Goal: Transaction & Acquisition: Purchase product/service

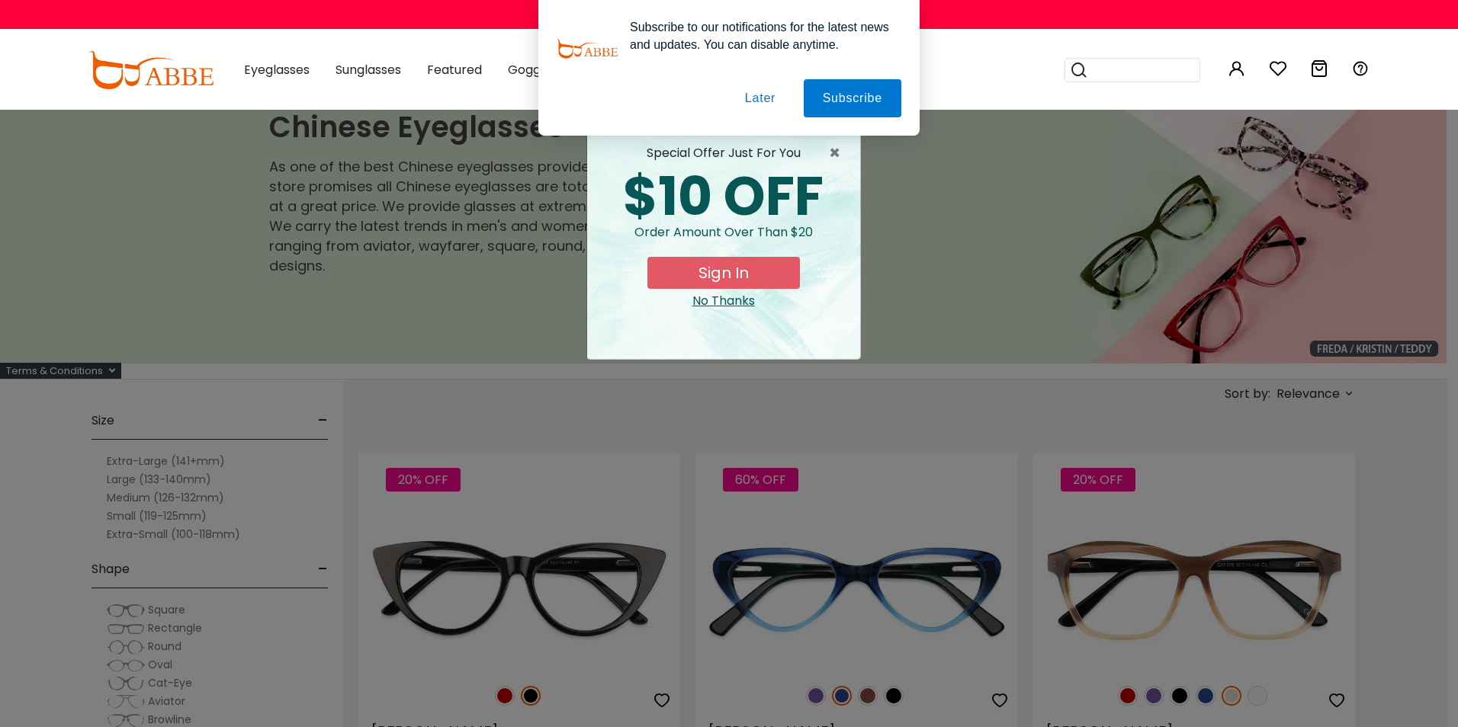
click at [56, 178] on div "× special offer just for you $10 OFF Order amount over than $20 Sign In No Than…" at bounding box center [729, 363] width 1458 height 727
click at [0, 0] on button "Later" at bounding box center [0, 0] width 0 height 0
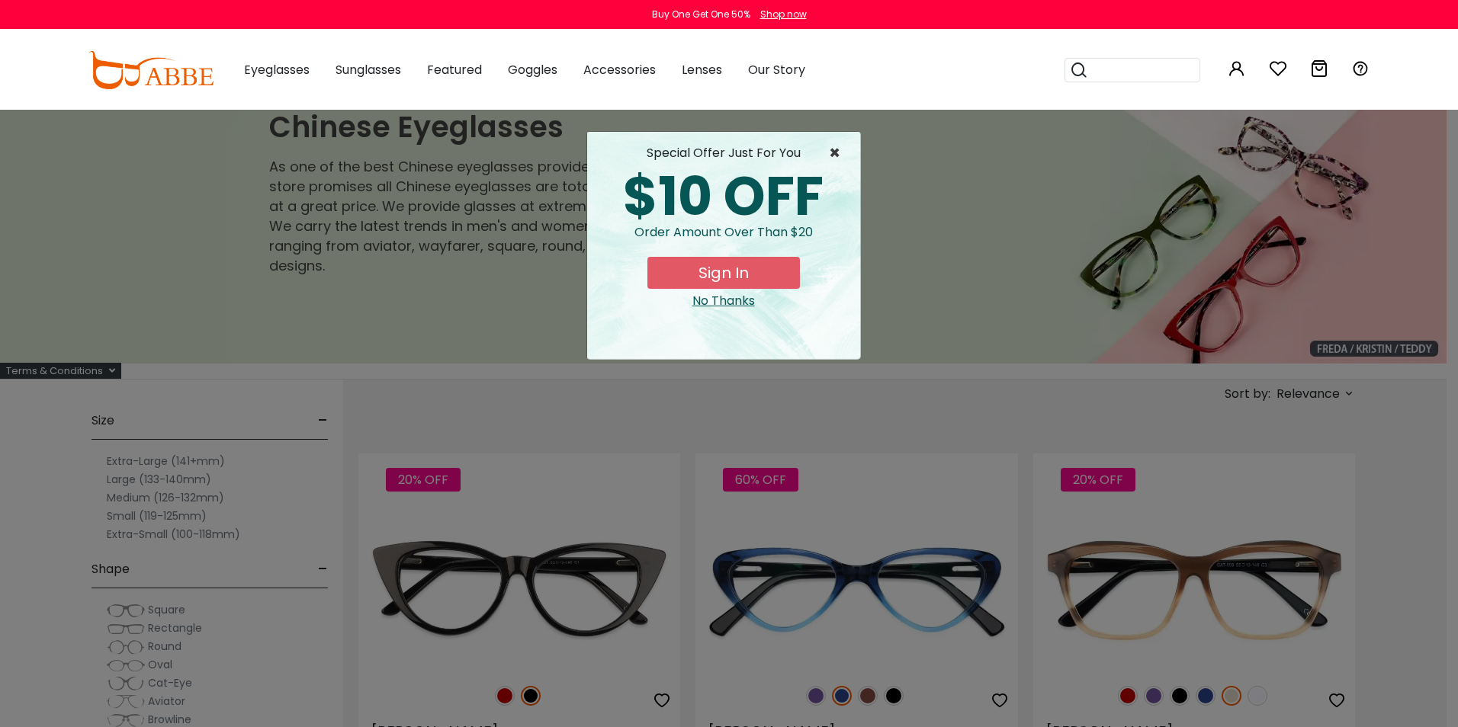
click at [836, 151] on span "×" at bounding box center [838, 153] width 19 height 18
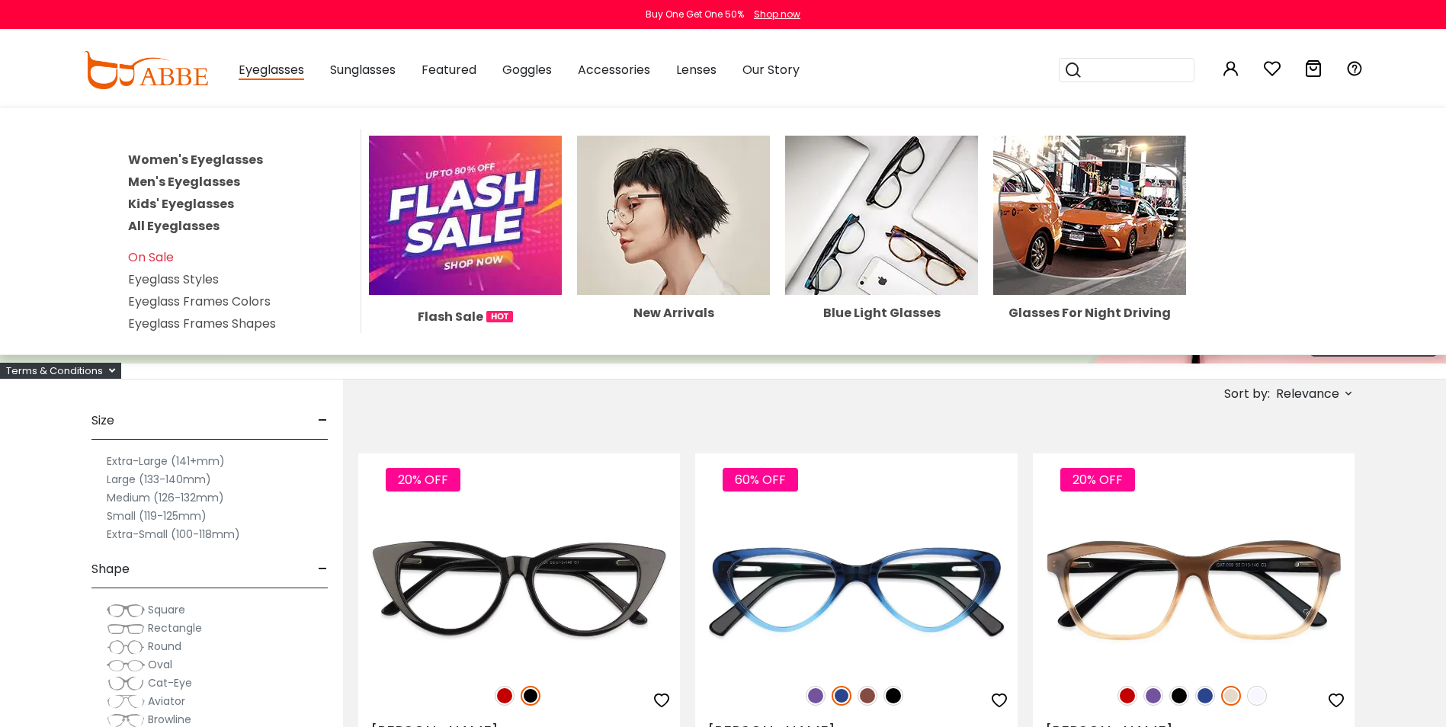
click at [176, 178] on link "Men's Eyeglasses" at bounding box center [184, 182] width 112 height 18
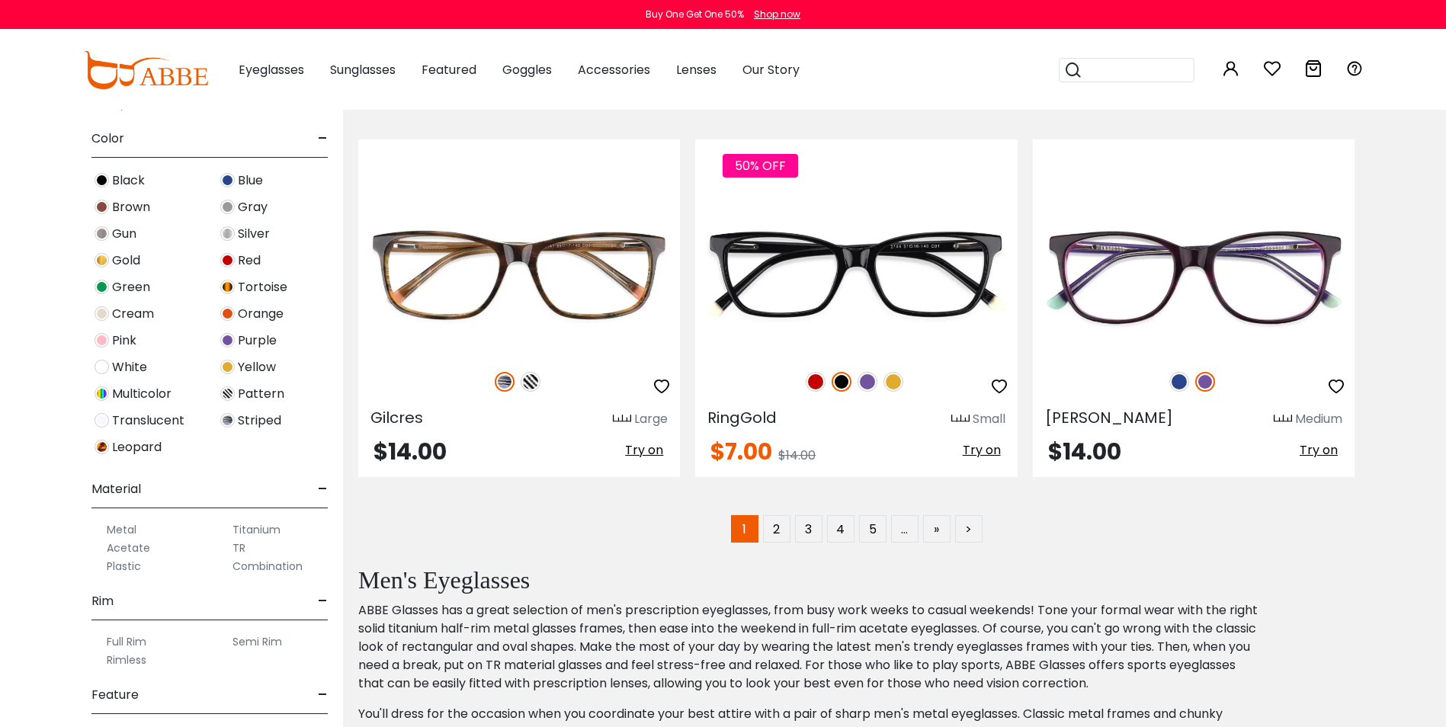
scroll to position [381, 0]
